Goal: Information Seeking & Learning: Learn about a topic

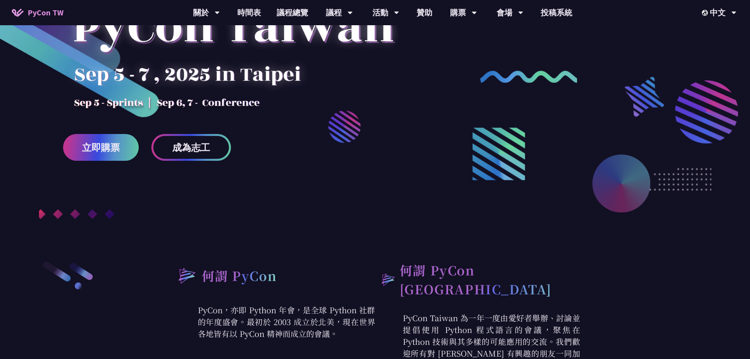
scroll to position [197, 0]
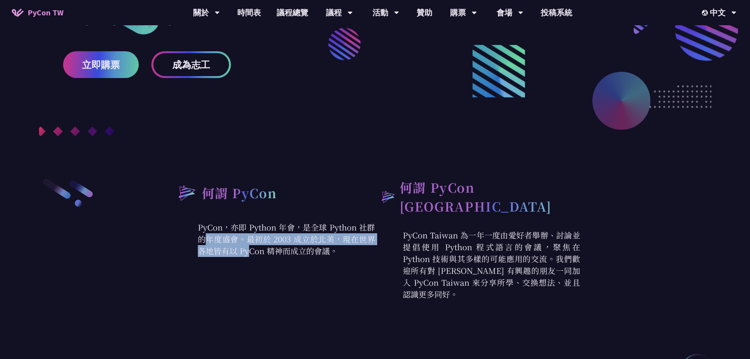
drag, startPoint x: 283, startPoint y: 223, endPoint x: 307, endPoint y: 240, distance: 29.6
click at [305, 239] on p "PyCon，亦即 Python 年會，是全球 Python 社群的年度盛會。最初於 2003 成立於北美，現在世界各地皆有以 PyCon 精神而成立的會議。" at bounding box center [272, 238] width 205 height 35
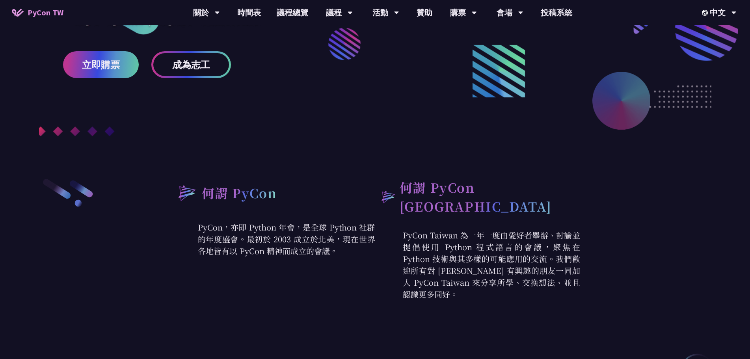
click at [322, 246] on p "PyCon，亦即 Python 年會，是全球 Python 社群的年度盛會。最初於 2003 成立於北美，現在世界各地皆有以 PyCon 精神而成立的會議。" at bounding box center [272, 238] width 205 height 35
drag, startPoint x: 312, startPoint y: 256, endPoint x: 235, endPoint y: 234, distance: 79.8
click at [235, 234] on p "PyCon，亦即 Python 年會，是全球 Python 社群的年度盛會。最初於 2003 成立於北美，現在世界各地皆有以 PyCon 精神而成立的會議。" at bounding box center [272, 238] width 205 height 35
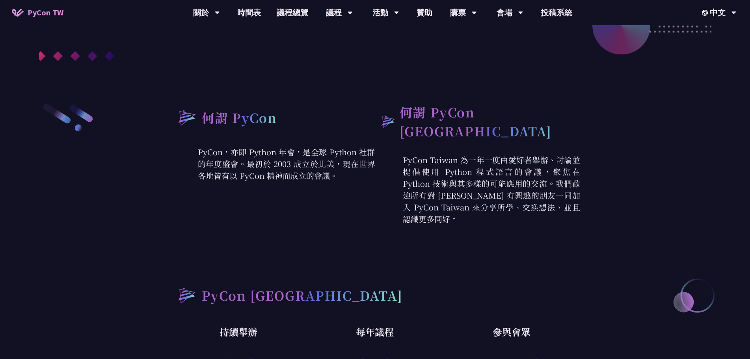
scroll to position [276, 0]
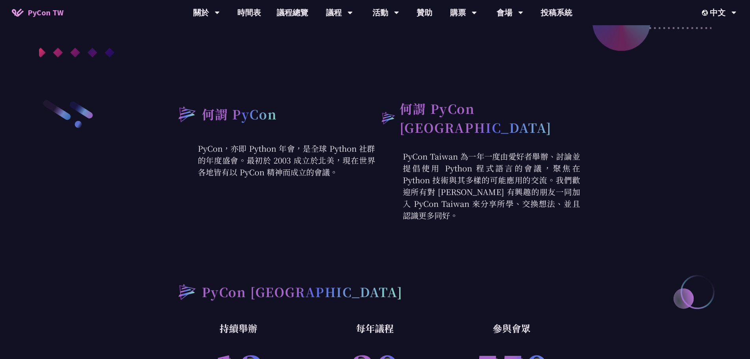
drag, startPoint x: 536, startPoint y: 201, endPoint x: 435, endPoint y: 151, distance: 112.6
click at [435, 151] on p "PyCon Taiwan 為一年一度由愛好者舉辦、討論並提倡使用 Python 程式語言的會議，聚焦在 Python 技術與其多樣的可能應用的交流。我們歡迎所…" at bounding box center [477, 186] width 205 height 71
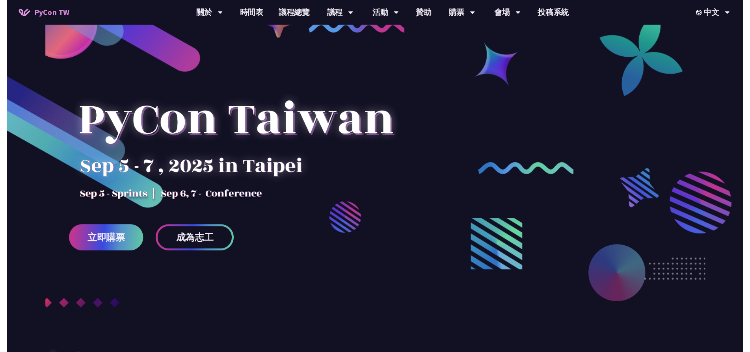
scroll to position [0, 0]
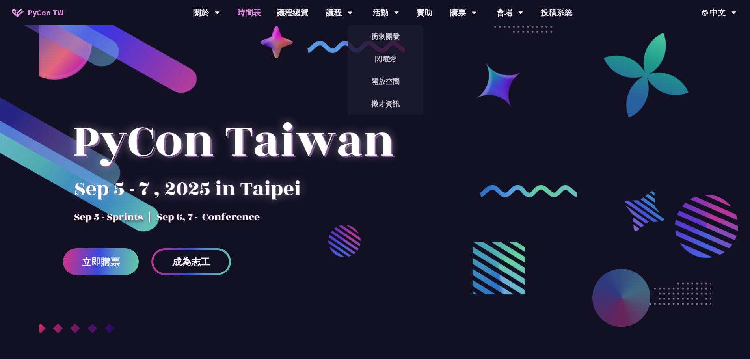
click at [257, 11] on link "時間表" at bounding box center [248, 12] width 39 height 25
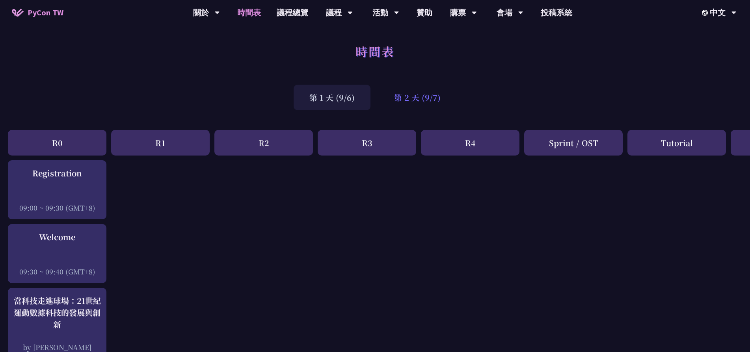
click at [432, 100] on div "第 2 天 (9/7)" at bounding box center [417, 98] width 78 height 26
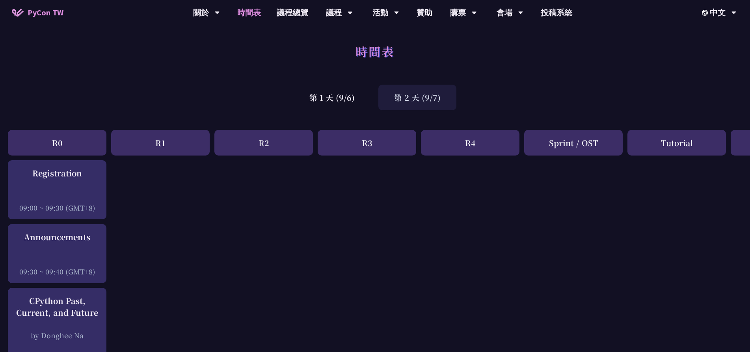
click at [432, 100] on div "第 2 天 (9/7)" at bounding box center [417, 98] width 78 height 26
click at [271, 60] on div "時間表" at bounding box center [375, 59] width 750 height 41
click at [297, 12] on link "議程總覽" at bounding box center [292, 12] width 47 height 25
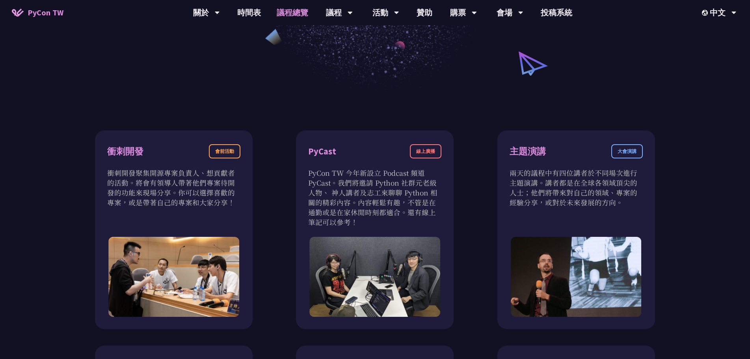
scroll to position [79, 0]
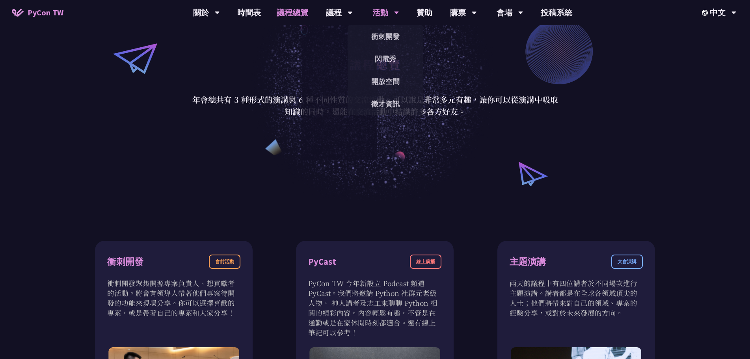
click at [220, 13] on div "活動" at bounding box center [206, 12] width 27 height 25
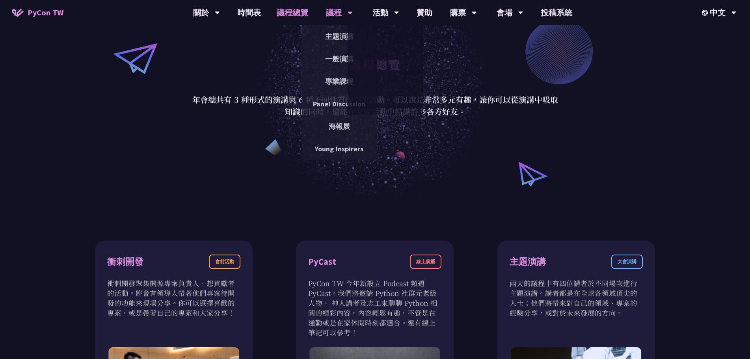
click at [220, 14] on div "議程" at bounding box center [206, 12] width 27 height 25
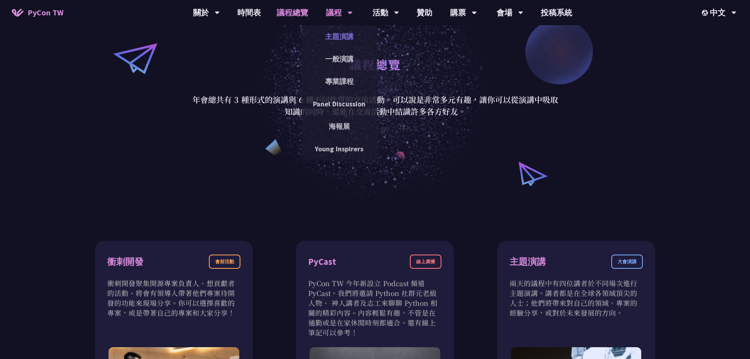
click at [345, 39] on link "主題演講" at bounding box center [339, 36] width 76 height 19
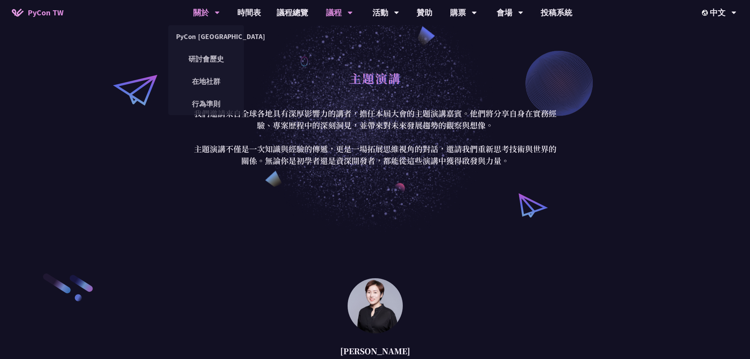
click at [195, 13] on div "關於" at bounding box center [206, 12] width 27 height 25
click at [212, 34] on link "PyCon [GEOGRAPHIC_DATA]" at bounding box center [206, 36] width 76 height 19
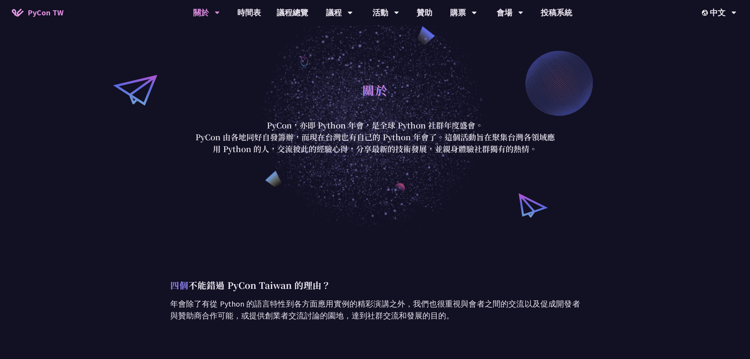
drag, startPoint x: 453, startPoint y: 126, endPoint x: 281, endPoint y: 126, distance: 171.8
click at [278, 126] on p "PyCon，亦即 Python 年會，是全球 Python 社群年度盛會。" at bounding box center [375, 125] width 366 height 12
click at [422, 134] on p "PyCon 由各地同好自發籌辦，而現在台灣也有自己的 Python 年會了。這個活動旨在聚集台灣各領域應用 Python 的人，交流彼此的經驗心得，分享最新的…" at bounding box center [375, 143] width 366 height 24
drag, startPoint x: 473, startPoint y: 130, endPoint x: 270, endPoint y: 131, distance: 203.3
click at [270, 131] on p "PyCon，亦即 Python 年會，是全球 Python 社群年度盛會。" at bounding box center [375, 125] width 366 height 12
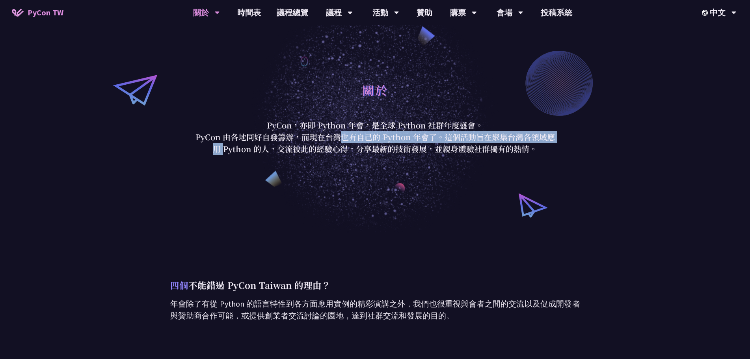
drag, startPoint x: 240, startPoint y: 138, endPoint x: 486, endPoint y: 141, distance: 246.3
click at [478, 141] on p "PyCon 由各地同好自發籌辦，而現在台灣也有自己的 Python 年會了。這個活動旨在聚集台灣各領域應用 Python 的人，交流彼此的經驗心得，分享最新的…" at bounding box center [375, 143] width 366 height 24
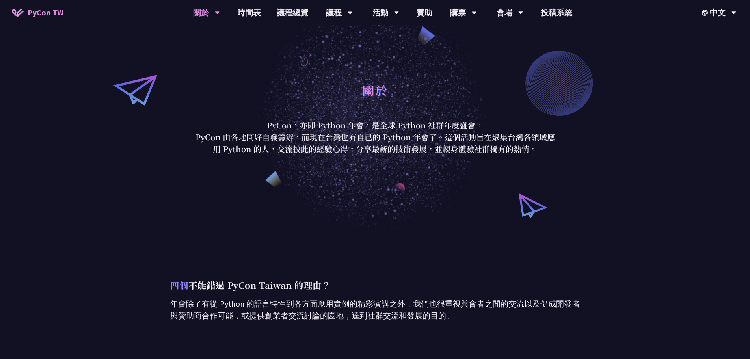
drag, startPoint x: 511, startPoint y: 141, endPoint x: 524, endPoint y: 141, distance: 12.6
click at [512, 141] on p "PyCon 由各地同好自發籌辦，而現在台灣也有自己的 Python 年會了。這個活動旨在聚集台灣各領域應用 Python 的人，交流彼此的經驗心得，分享最新的…" at bounding box center [375, 143] width 366 height 24
drag, startPoint x: 472, startPoint y: 137, endPoint x: 369, endPoint y: 135, distance: 103.3
click at [372, 135] on p "PyCon 由各地同好自發籌辦，而現在台灣也有自己的 Python 年會了。這個活動旨在聚集台灣各領域應用 Python 的人，交流彼此的經驗心得，分享最新的…" at bounding box center [375, 143] width 366 height 24
click at [349, 134] on p "PyCon 由各地同好自發籌辦，而現在台灣也有自己的 Python 年會了。這個活動旨在聚集台灣各領域應用 Python 的人，交流彼此的經驗心得，分享最新的…" at bounding box center [375, 143] width 366 height 24
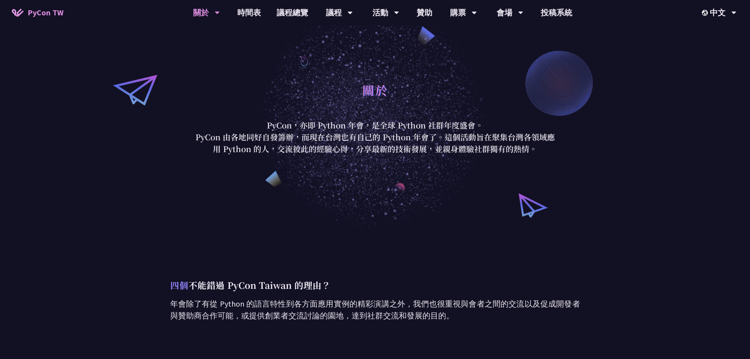
drag, startPoint x: 487, startPoint y: 151, endPoint x: 316, endPoint y: 128, distance: 172.6
click at [323, 128] on div "關於 PyCon，亦即 Python 年會，是全球 Python 社群年度盛會。 PyCon 由各地同好自發籌辦，而現在台灣也有自己的 Python 年會了。…" at bounding box center [375, 116] width 366 height 77
drag, startPoint x: 310, startPoint y: 128, endPoint x: 426, endPoint y: 140, distance: 115.7
click at [311, 128] on p "PyCon，亦即 Python 年會，是全球 Python 社群年度盛會。" at bounding box center [375, 125] width 366 height 12
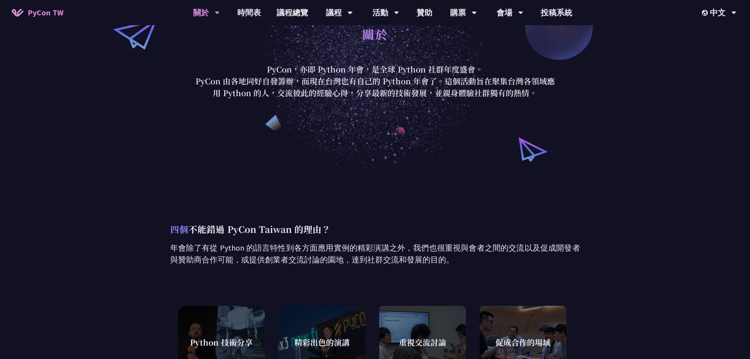
scroll to position [197, 0]
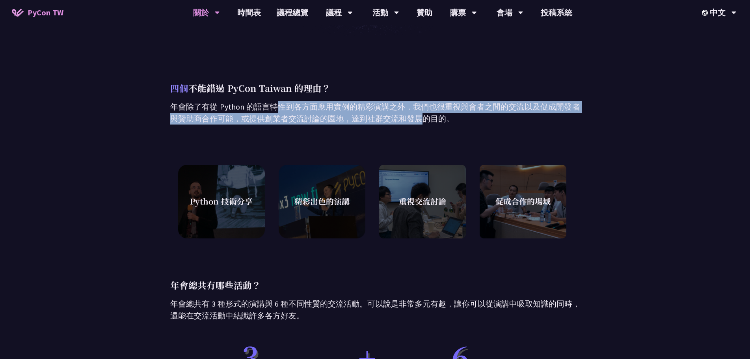
drag, startPoint x: 238, startPoint y: 112, endPoint x: 358, endPoint y: 115, distance: 120.2
click at [318, 113] on p "年會除了有從 Python 的語言特性到各方面應用實例的精彩演講之外，我們也很重視與會者之間的交流以及促成開發者與贊助商合作可能，或提供創業者交流討論的園地，…" at bounding box center [375, 113] width 410 height 24
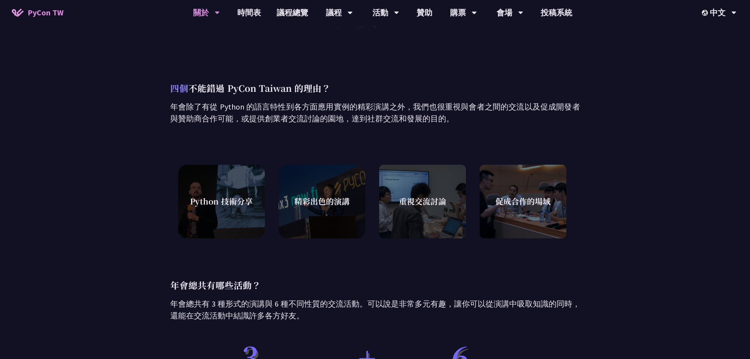
click at [358, 115] on p "年會除了有從 Python 的語言特性到各方面應用實例的精彩演講之外，我們也很重視與會者之間的交流以及促成開發者與贊助商合作可能，或提供創業者交流討論的園地，…" at bounding box center [375, 113] width 410 height 24
drag, startPoint x: 393, startPoint y: 119, endPoint x: 195, endPoint y: 107, distance: 198.1
click at [195, 107] on p "年會除了有從 Python 的語言特性到各方面應用實例的精彩演講之外，我們也很重視與會者之間的交流以及促成開發者與贊助商合作可能，或提供創業者交流討論的園地，…" at bounding box center [375, 113] width 410 height 24
click at [181, 108] on p "年會除了有從 Python 的語言特性到各方面應用實例的精彩演講之外，我們也很重視與會者之間的交流以及促成開發者與贊助商合作可能，或提供創業者交流討論的園地，…" at bounding box center [375, 113] width 410 height 24
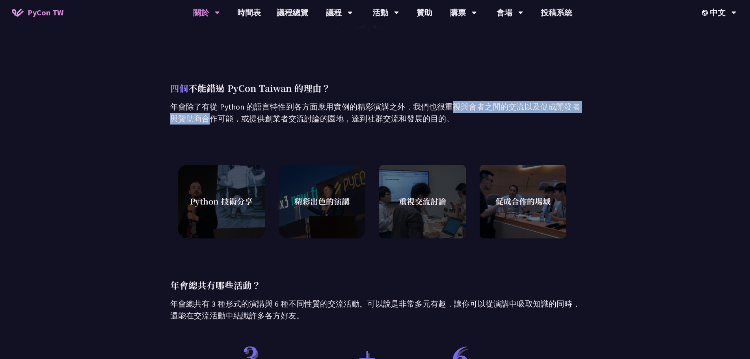
drag, startPoint x: 518, startPoint y: 109, endPoint x: 337, endPoint y: 104, distance: 181.3
click at [337, 104] on p "年會除了有從 Python 的語言特性到各方面應用實例的精彩演講之外，我們也很重視與會者之間的交流以及促成開發者與贊助商合作可能，或提供創業者交流討論的園地，…" at bounding box center [375, 113] width 410 height 24
drag, startPoint x: 405, startPoint y: 121, endPoint x: 337, endPoint y: 99, distance: 72.0
click at [340, 102] on p "年會除了有從 Python 的語言特性到各方面應用實例的精彩演講之外，我們也很重視與會者之間的交流以及促成開發者與贊助商合作可能，或提供創業者交流討論的園地，…" at bounding box center [375, 113] width 410 height 24
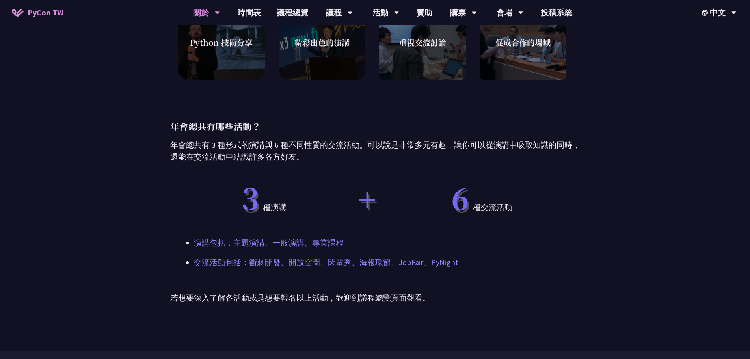
scroll to position [355, 0]
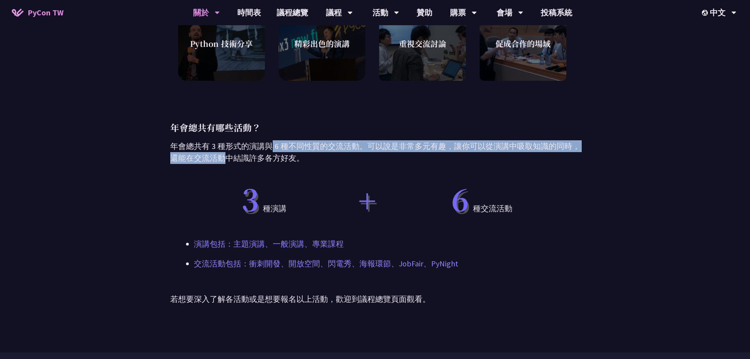
drag, startPoint x: 324, startPoint y: 138, endPoint x: 186, endPoint y: 141, distance: 138.3
click at [186, 141] on p "年會總共有 3 種形式的演講與 6 種不同性質的交流活動。可以說是非常多元有趣，讓你可以從演講中吸取知識的同時，還能在交流活動中結識許多各方好友。" at bounding box center [375, 152] width 410 height 24
drag, startPoint x: 187, startPoint y: 141, endPoint x: 212, endPoint y: 142, distance: 24.5
click at [188, 141] on p "年會總共有 3 種形式的演講與 6 種不同性質的交流活動。可以說是非常多元有趣，讓你可以從演講中吸取知識的同時，還能在交流活動中結識許多各方好友。" at bounding box center [375, 152] width 410 height 24
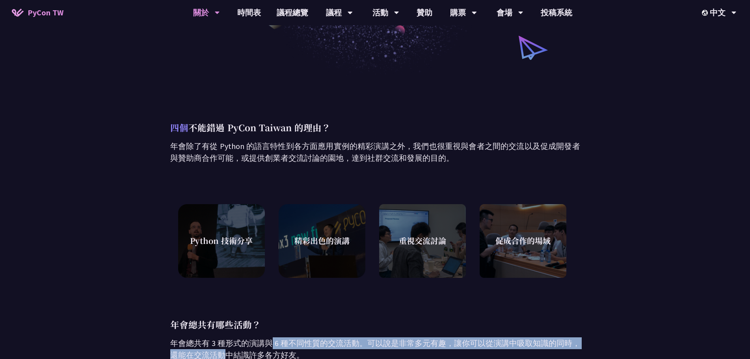
scroll to position [0, 0]
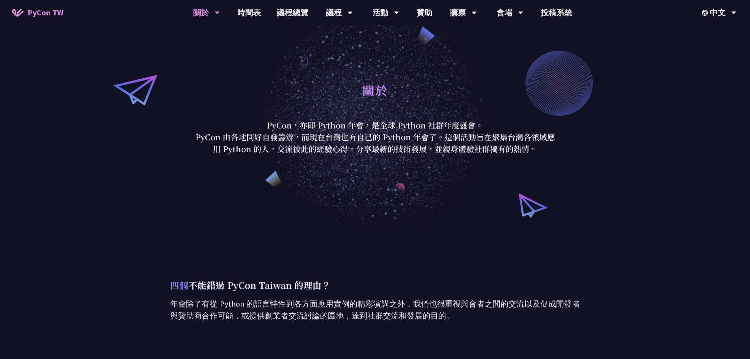
drag, startPoint x: 459, startPoint y: 140, endPoint x: 321, endPoint y: 120, distance: 139.8
click at [340, 121] on div "關於 PyCon，亦即 Python 年會，是全球 Python 社群年度盛會。 PyCon 由各地同好自發籌辦，而現在台灣也有自己的 Python 年會了。…" at bounding box center [375, 116] width 366 height 77
click at [321, 120] on p "PyCon，亦即 Python 年會，是全球 Python 社群年度盛會。" at bounding box center [375, 125] width 366 height 12
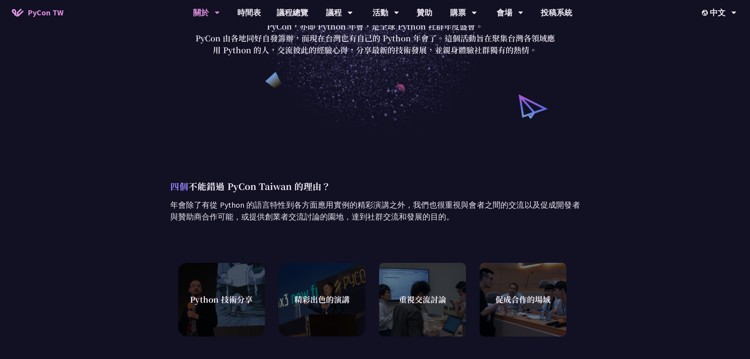
scroll to position [118, 0]
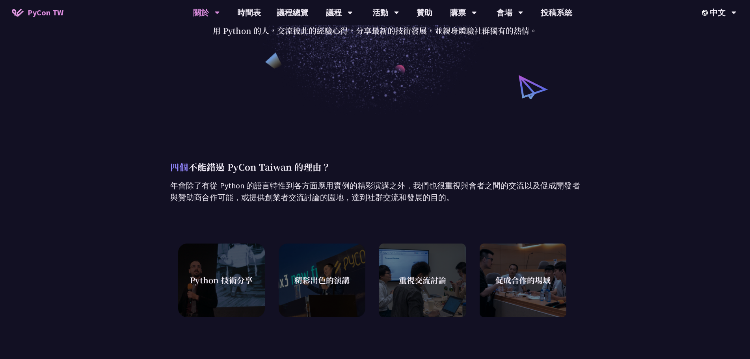
drag, startPoint x: 413, startPoint y: 199, endPoint x: 267, endPoint y: 180, distance: 147.4
click at [193, 190] on p "年會除了有從 Python 的語言特性到各方面應用實例的精彩演講之外，我們也很重視與會者之間的交流以及促成開發者與贊助商合作可能，或提供創業者交流討論的園地，…" at bounding box center [375, 192] width 410 height 24
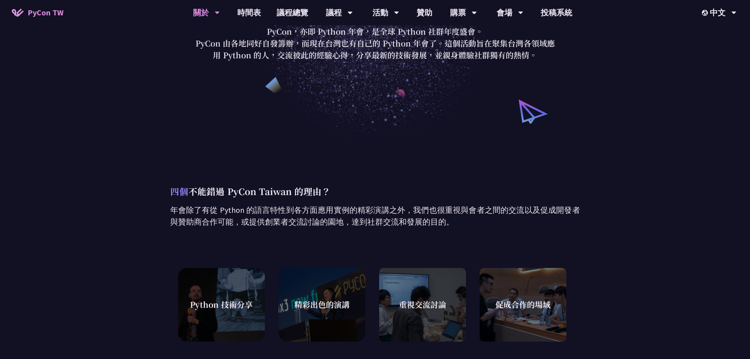
scroll to position [0, 0]
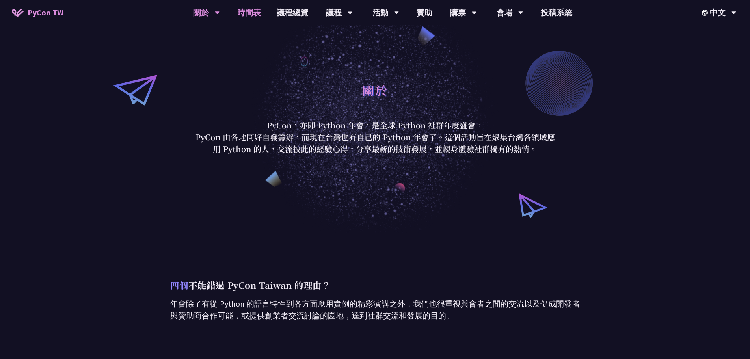
click at [249, 12] on link "時間表" at bounding box center [248, 12] width 39 height 25
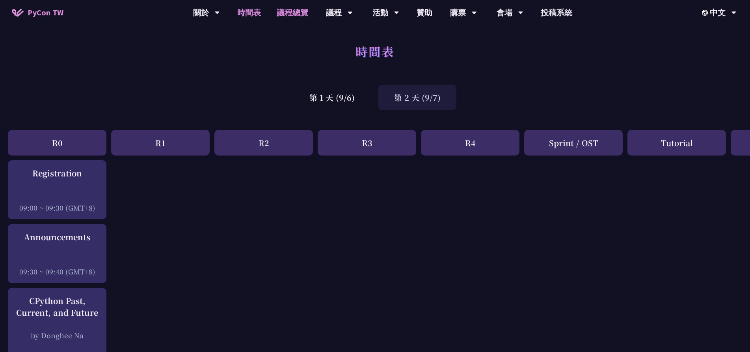
click at [300, 17] on link "議程總覽" at bounding box center [292, 12] width 47 height 25
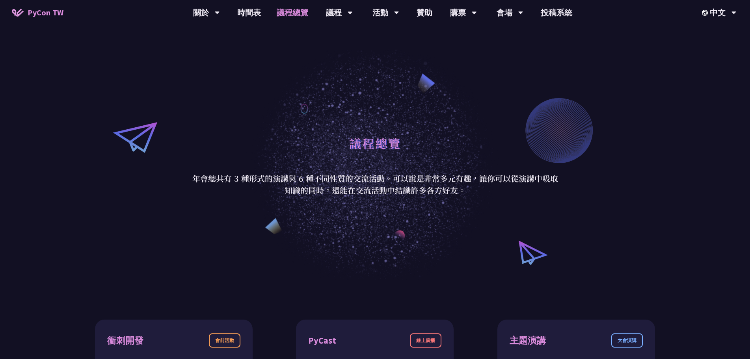
scroll to position [197, 0]
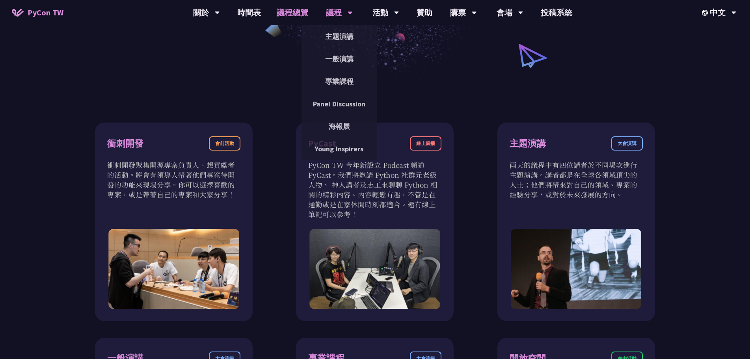
click at [220, 12] on div "議程" at bounding box center [206, 12] width 27 height 25
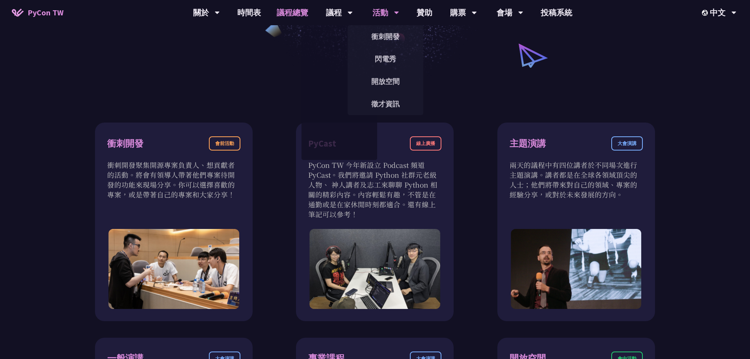
click at [220, 10] on div "活動" at bounding box center [206, 12] width 27 height 25
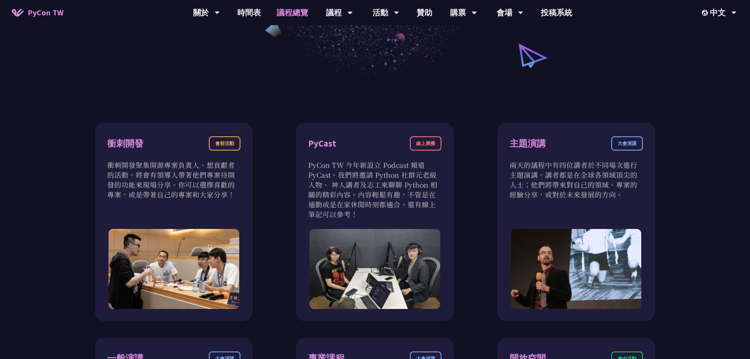
click at [42, 11] on span "PyCon TW" at bounding box center [46, 13] width 36 height 12
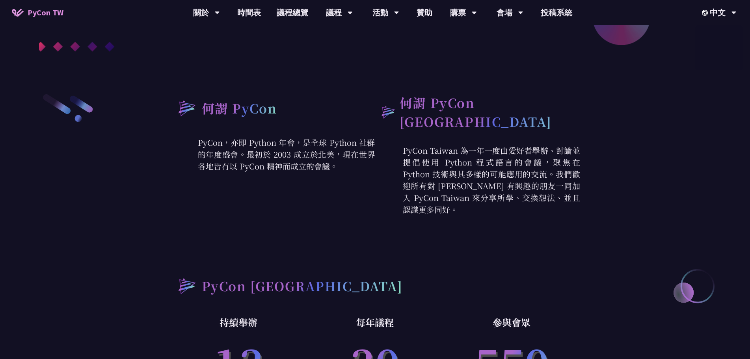
scroll to position [9, 0]
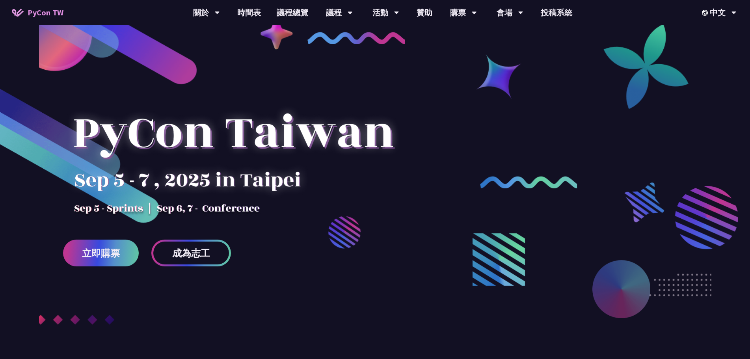
click at [86, 305] on div at bounding box center [375, 206] width 750 height 335
